Goal: Information Seeking & Learning: Learn about a topic

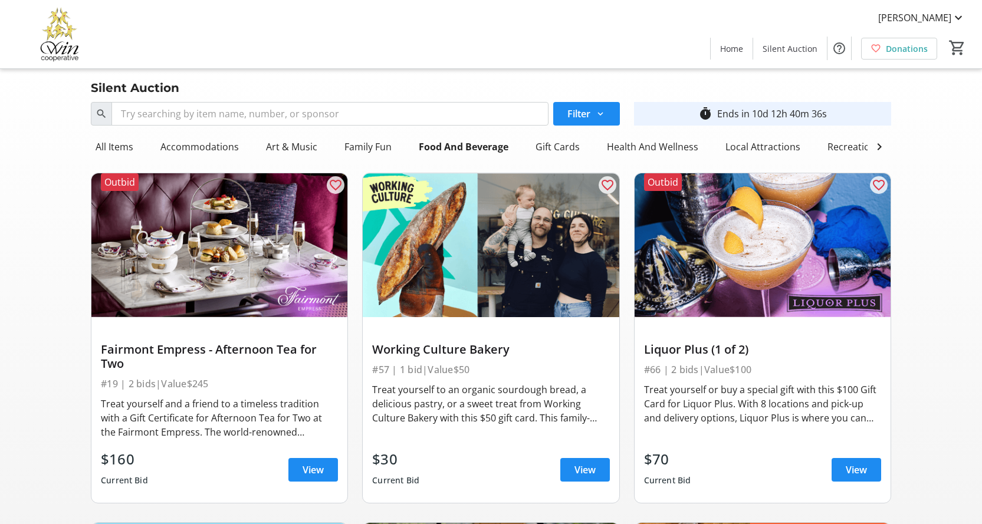
click at [225, 434] on div "Treat yourself and a friend to a timeless tradition with a Gift Certificate for…" at bounding box center [219, 418] width 237 height 42
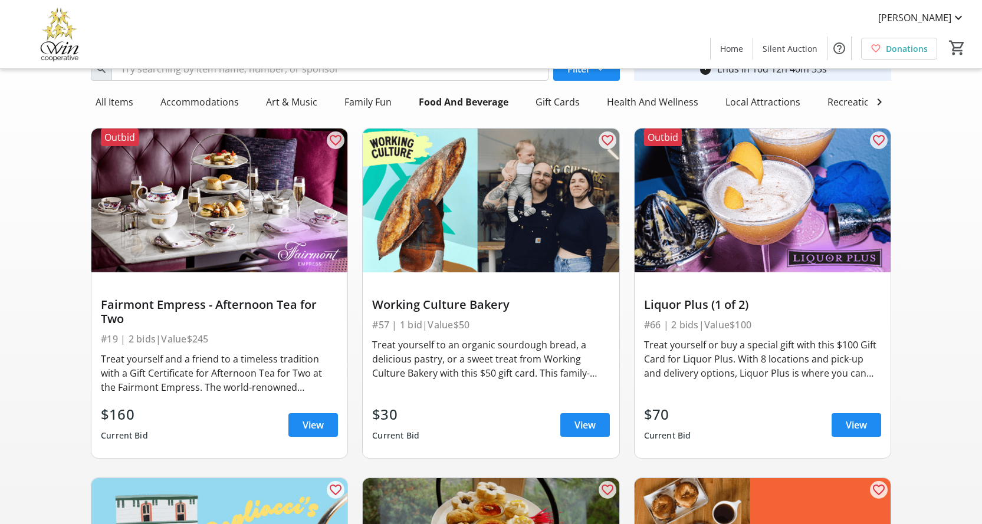
scroll to position [78, 0]
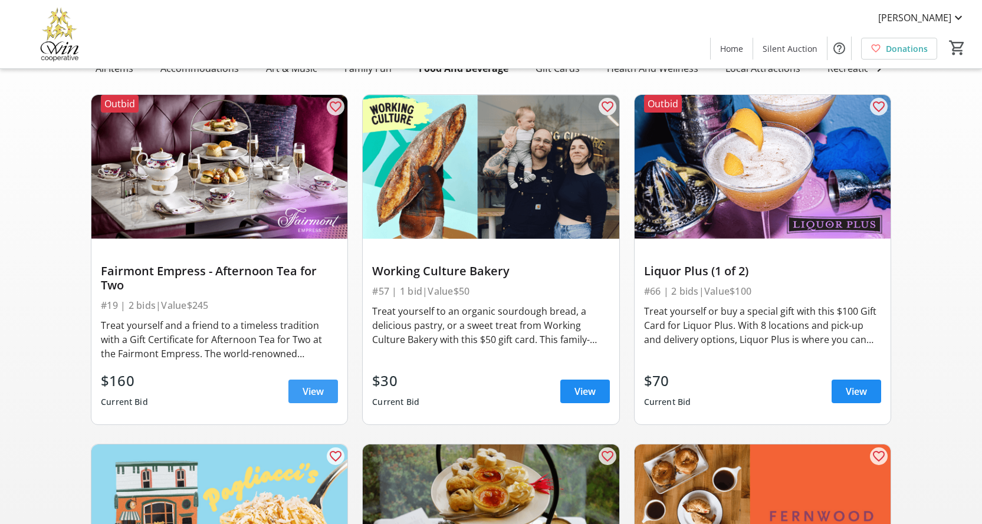
click at [309, 399] on span "View" at bounding box center [313, 392] width 21 height 14
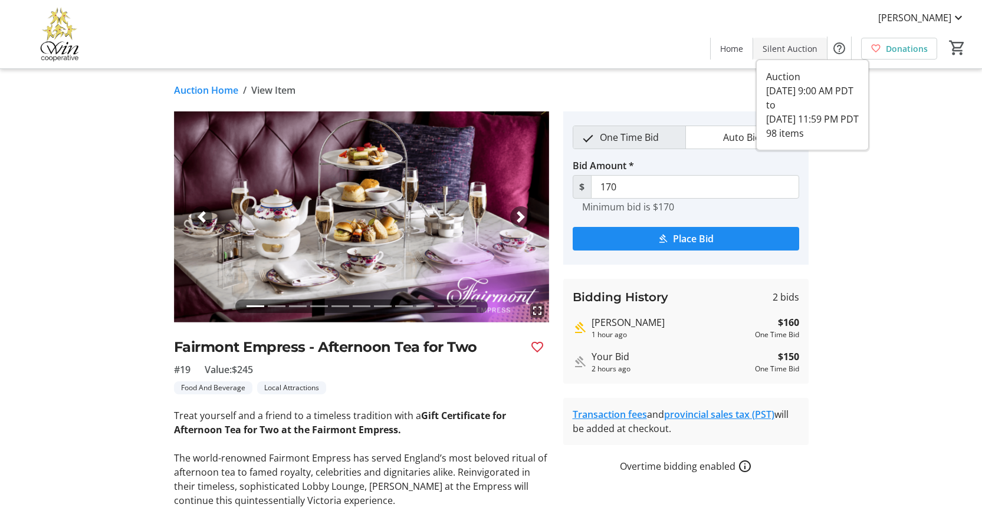
click at [788, 50] on span "Silent Auction" at bounding box center [790, 48] width 55 height 12
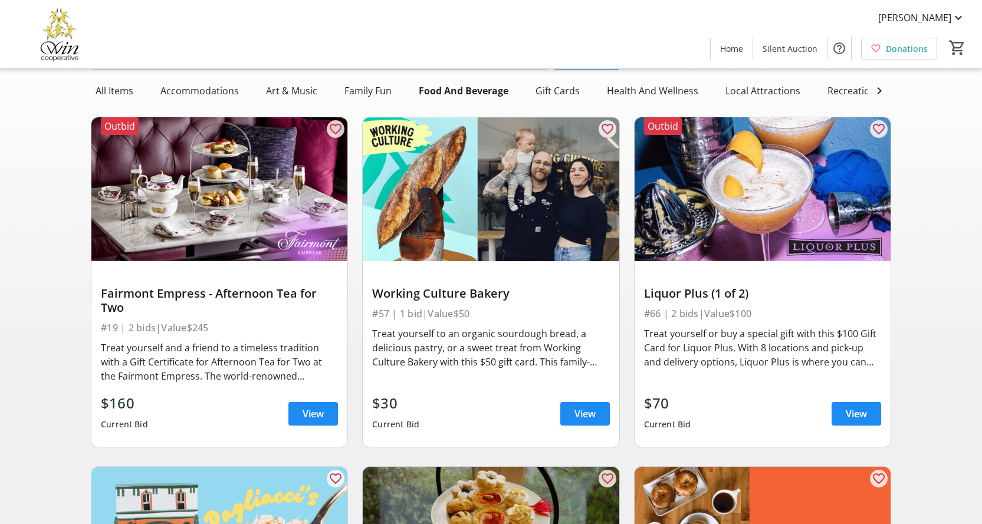
scroll to position [78, 0]
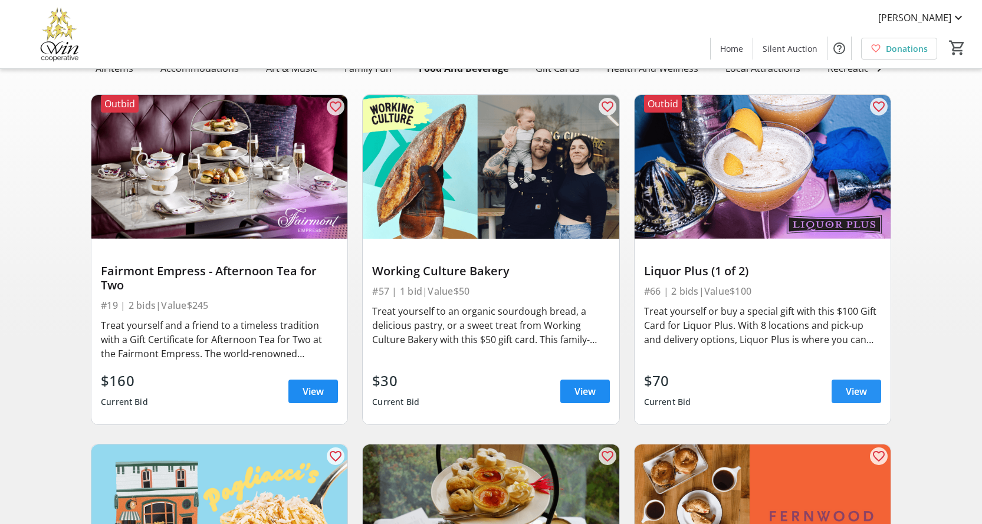
click at [852, 399] on span "View" at bounding box center [856, 392] width 21 height 14
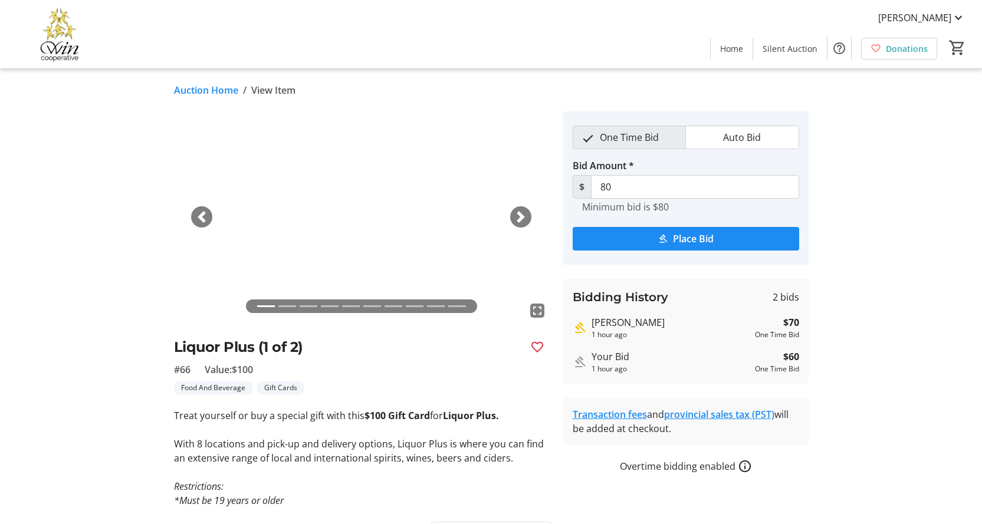
scroll to position [78, 0]
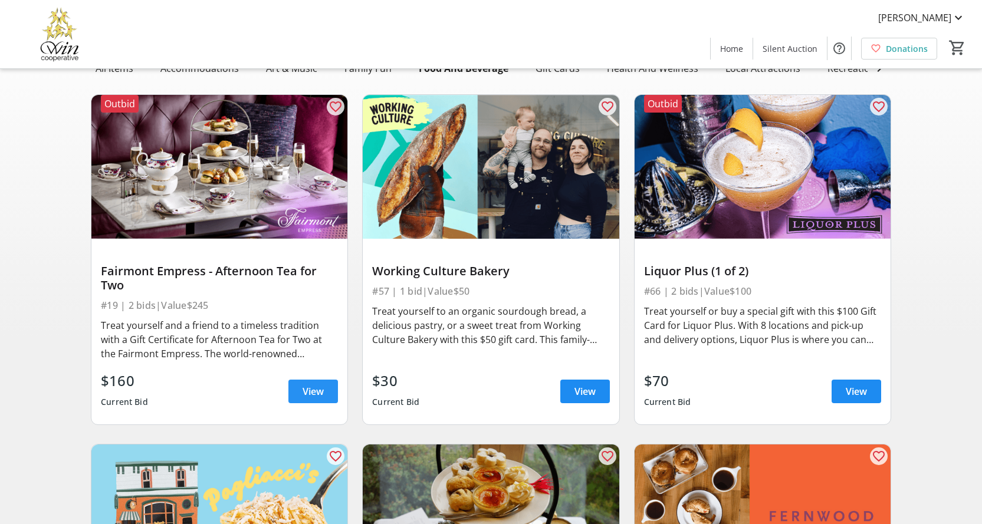
click at [318, 396] on span "View" at bounding box center [313, 392] width 21 height 14
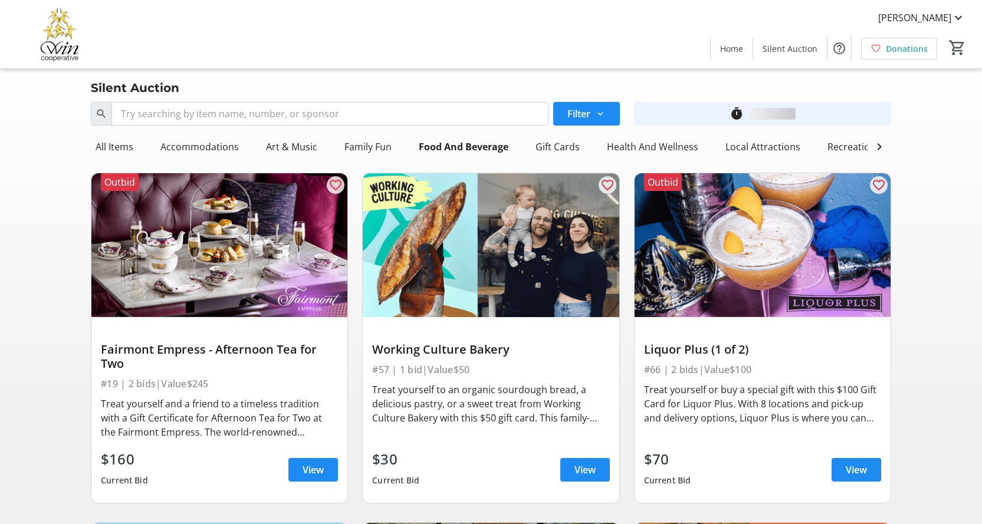
scroll to position [78, 0]
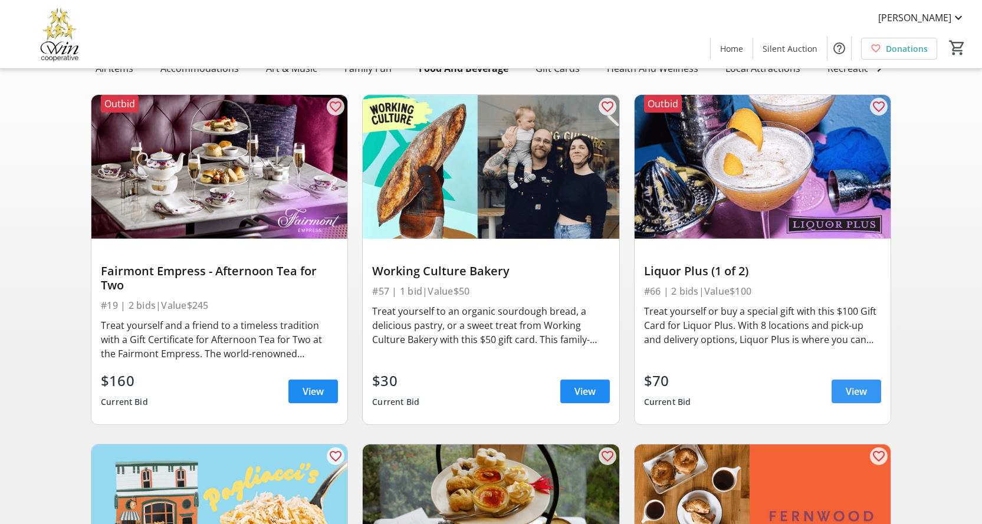
click at [844, 403] on span at bounding box center [857, 392] width 50 height 28
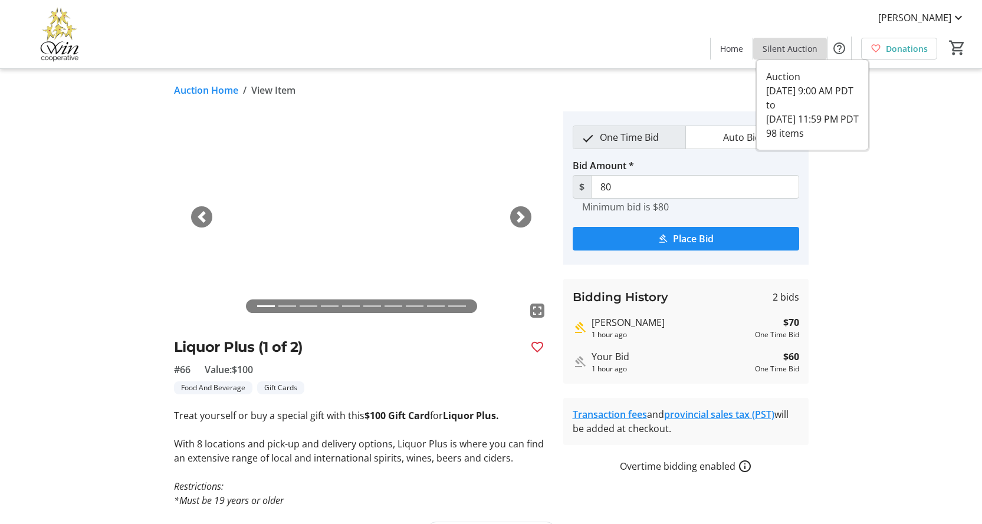
click at [795, 49] on span "Silent Auction" at bounding box center [790, 48] width 55 height 12
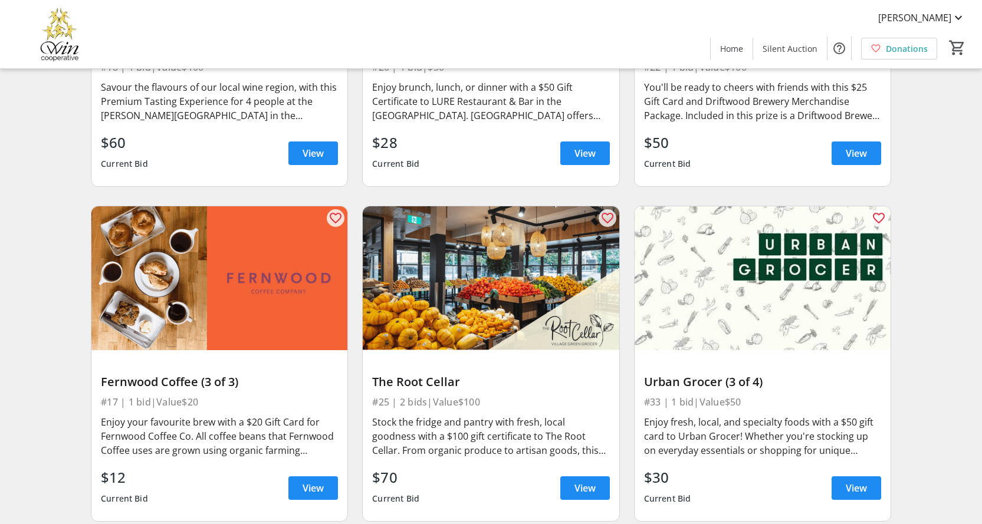
scroll to position [1416, 0]
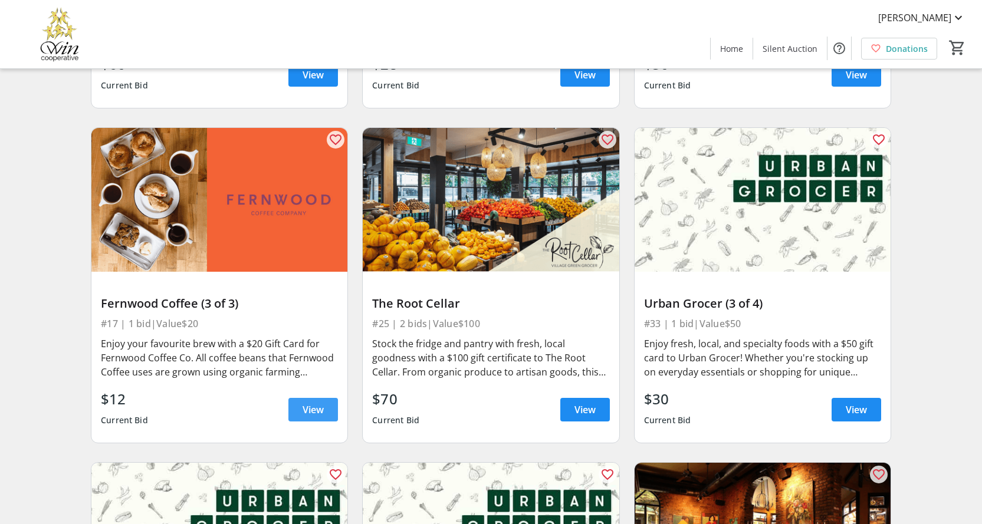
click at [314, 417] on span "View" at bounding box center [313, 410] width 21 height 14
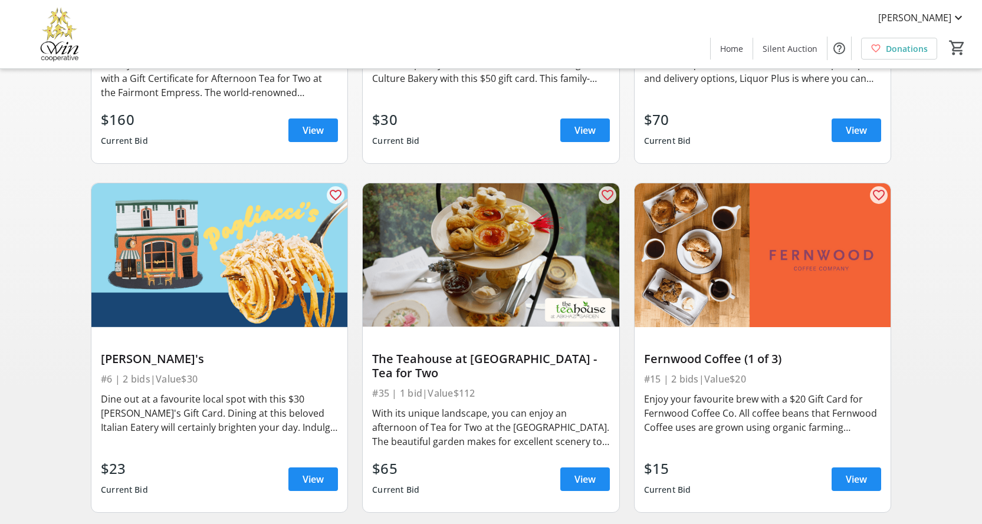
scroll to position [340, 0]
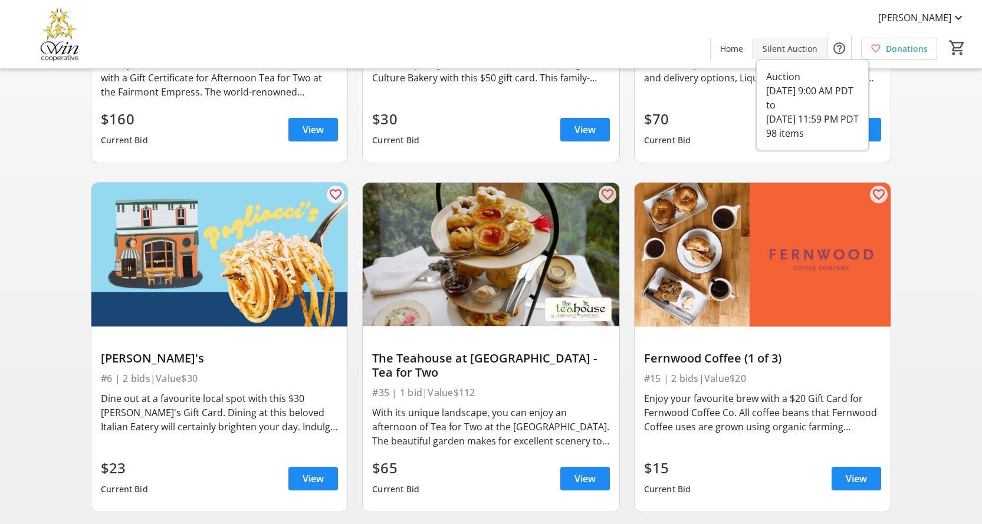
click at [789, 51] on span "Silent Auction" at bounding box center [790, 48] width 55 height 12
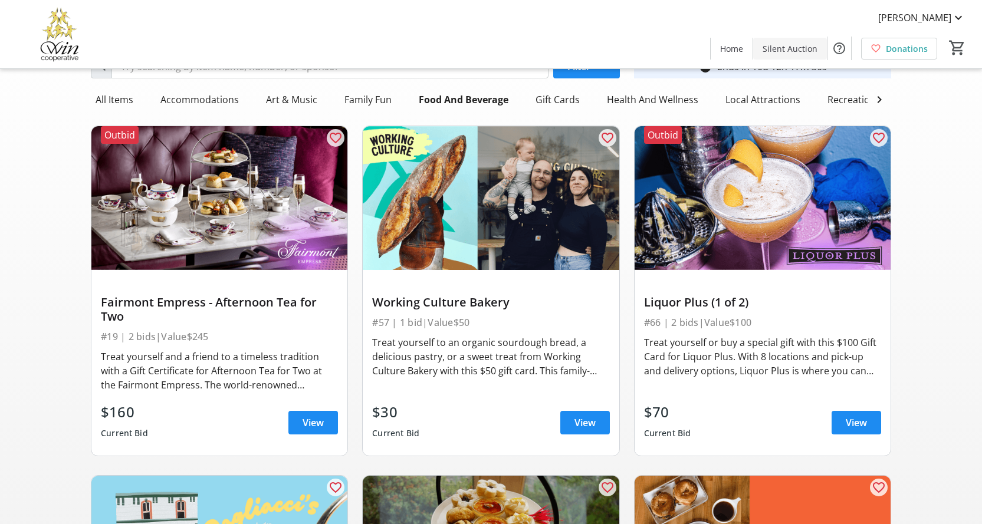
scroll to position [0, 0]
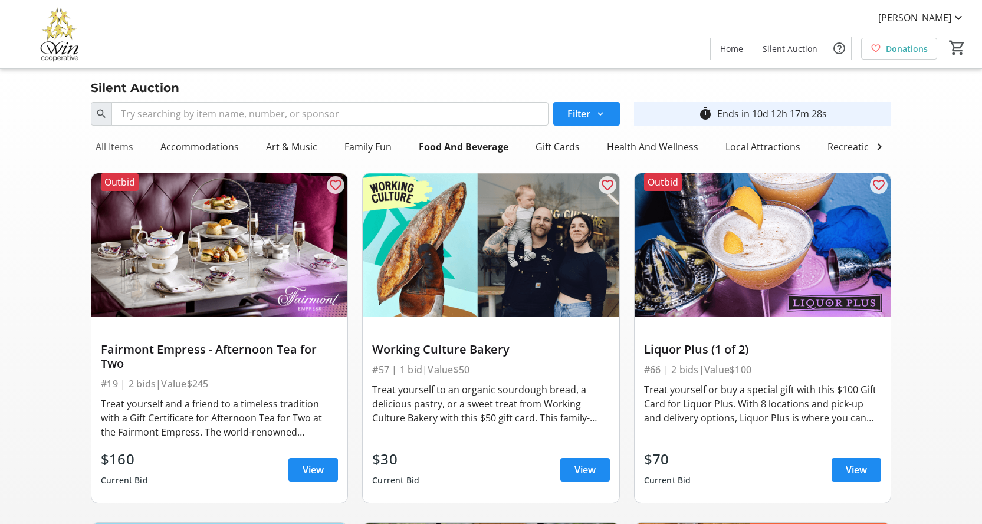
click at [109, 146] on div "All Items" at bounding box center [114, 147] width 47 height 24
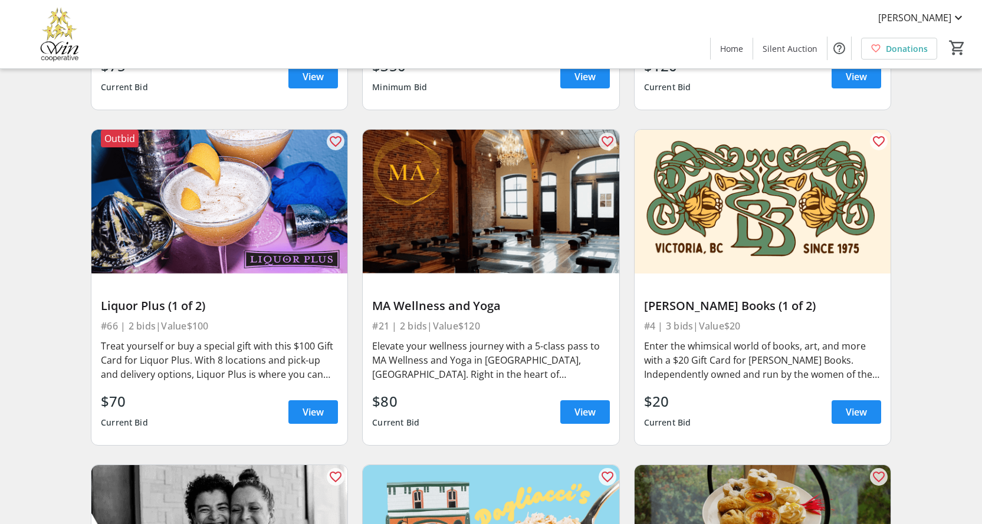
scroll to position [1101, 0]
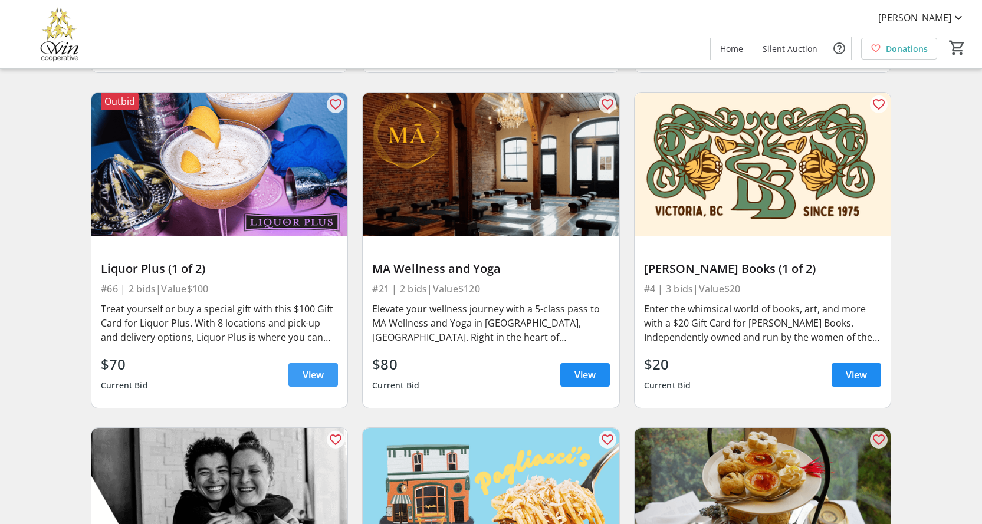
click at [309, 379] on span "View" at bounding box center [313, 375] width 21 height 14
